Goal: Download file/media

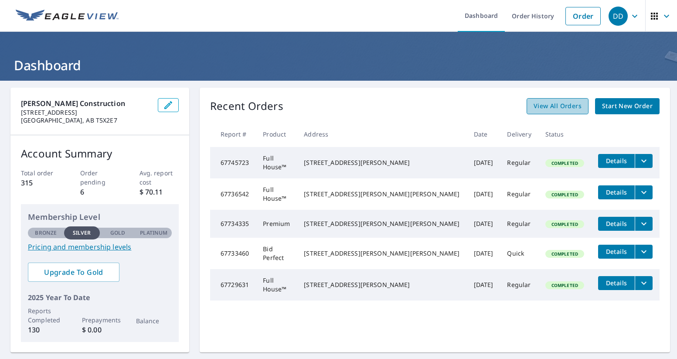
click at [565, 105] on span "View All Orders" at bounding box center [557, 106] width 48 height 11
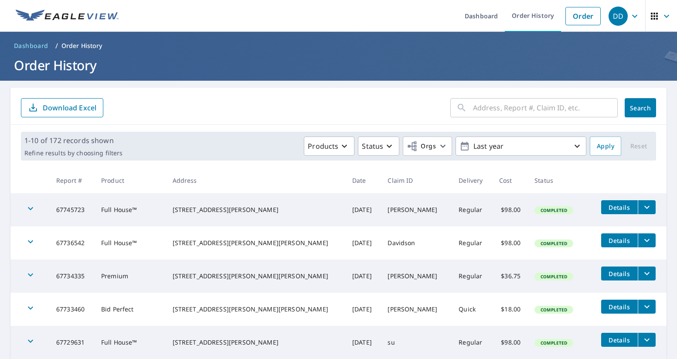
click at [545, 107] on input "text" at bounding box center [545, 107] width 145 height 24
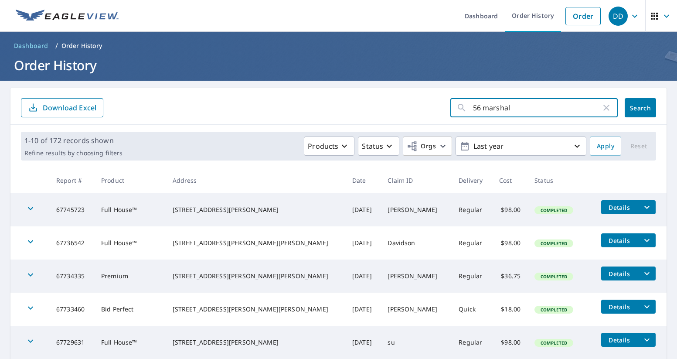
type input "56 [PERSON_NAME]"
click at [640, 108] on button "Search" at bounding box center [639, 107] width 31 height 19
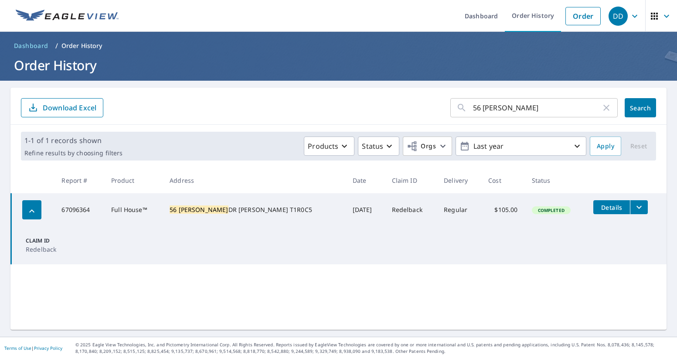
click at [633, 205] on icon "filesDropdownBtn-67096364" at bounding box center [638, 207] width 10 height 10
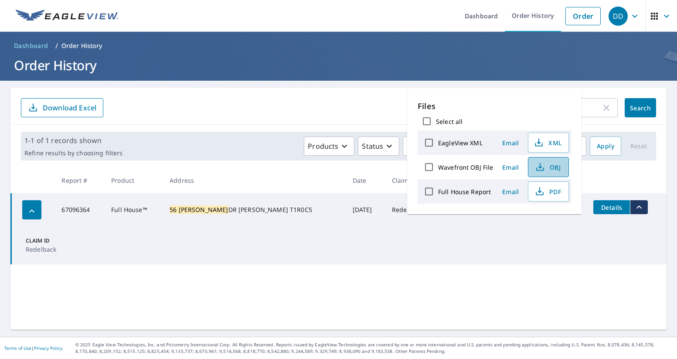
click at [559, 167] on span "OBJ" at bounding box center [547, 167] width 28 height 10
click at [550, 190] on span "PDF" at bounding box center [547, 191] width 28 height 10
